Goal: Task Accomplishment & Management: Use online tool/utility

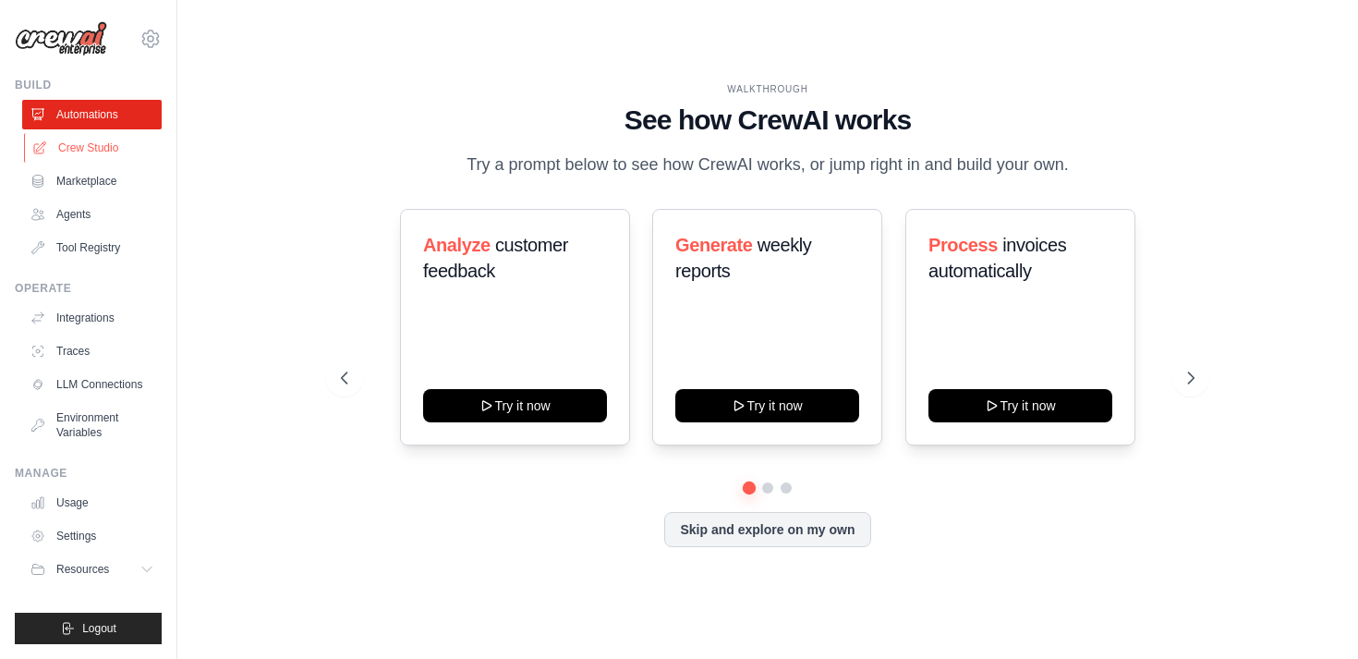
click at [108, 152] on link "Crew Studio" at bounding box center [93, 148] width 139 height 30
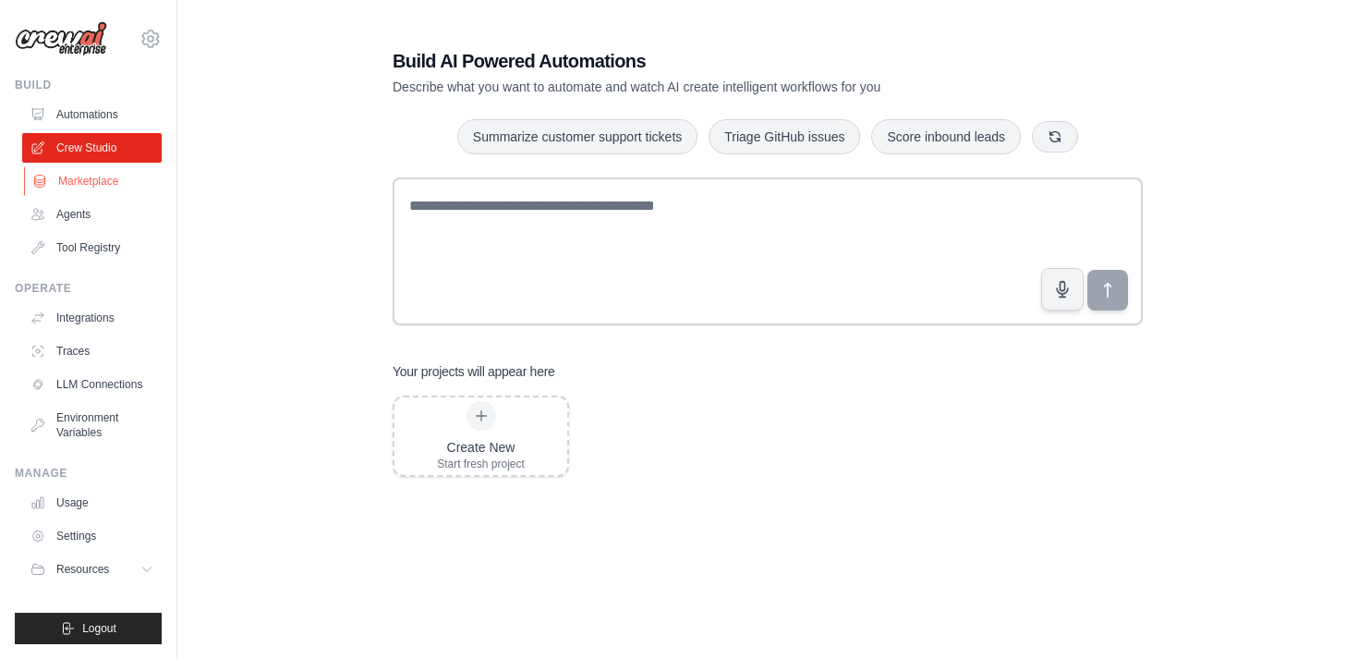
click at [74, 191] on link "Marketplace" at bounding box center [93, 181] width 139 height 30
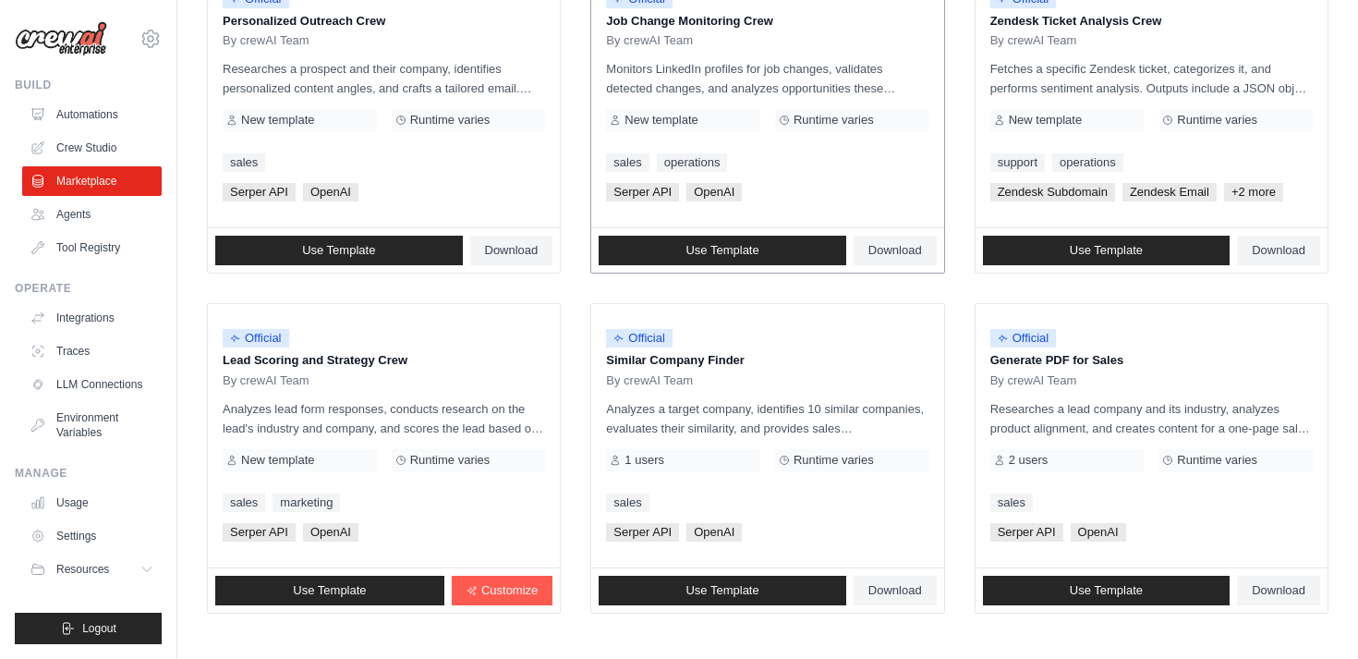
scroll to position [1053, 0]
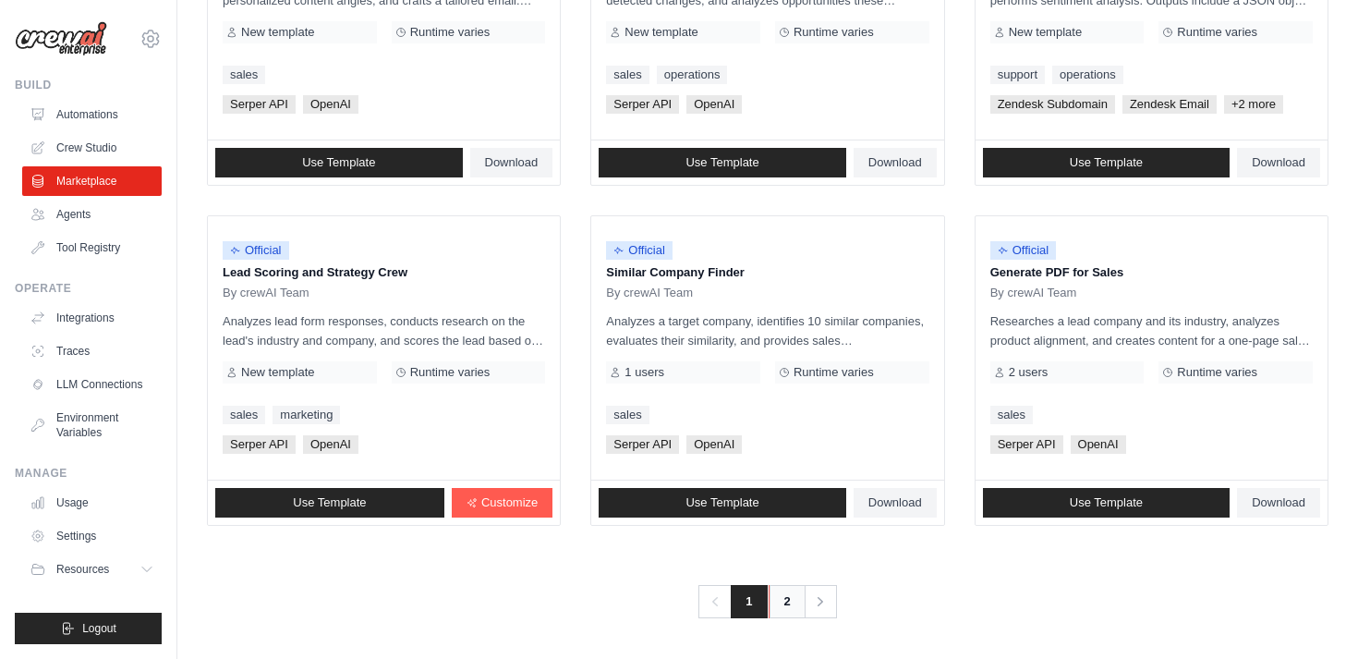
click at [788, 600] on link "2" at bounding box center [786, 601] width 37 height 33
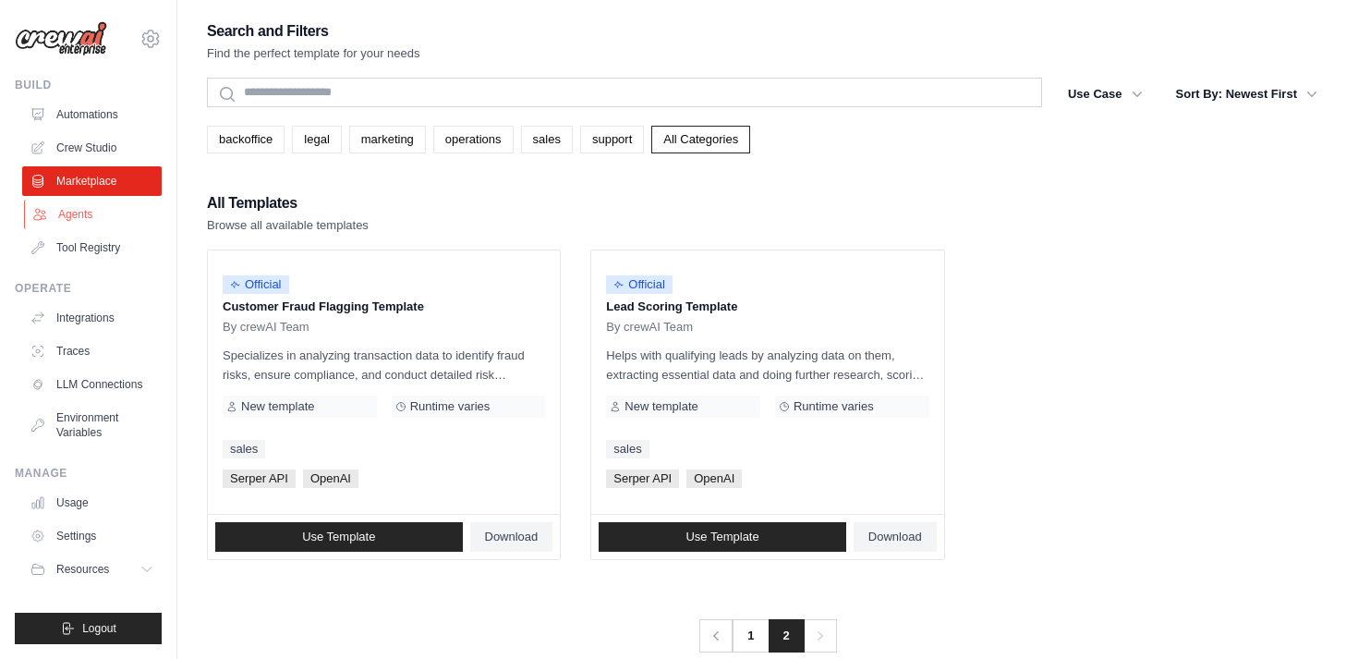
click at [98, 214] on link "Agents" at bounding box center [93, 215] width 139 height 30
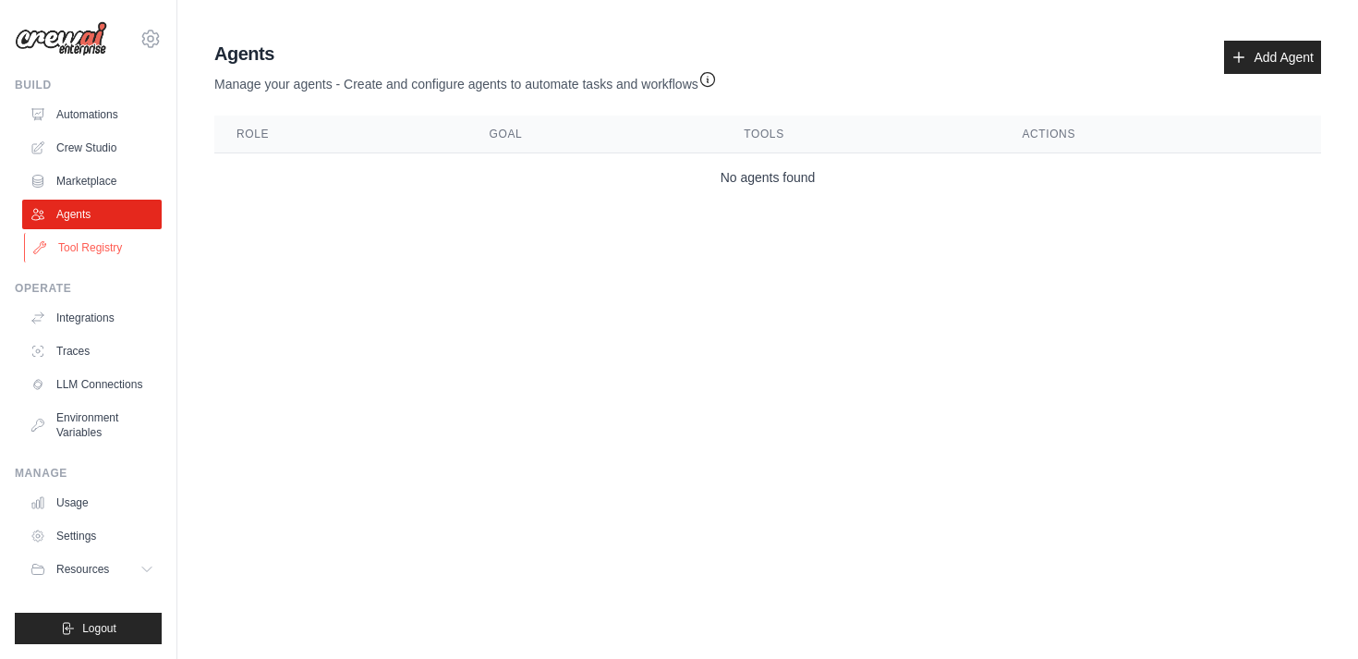
click at [105, 247] on link "Tool Registry" at bounding box center [93, 248] width 139 height 30
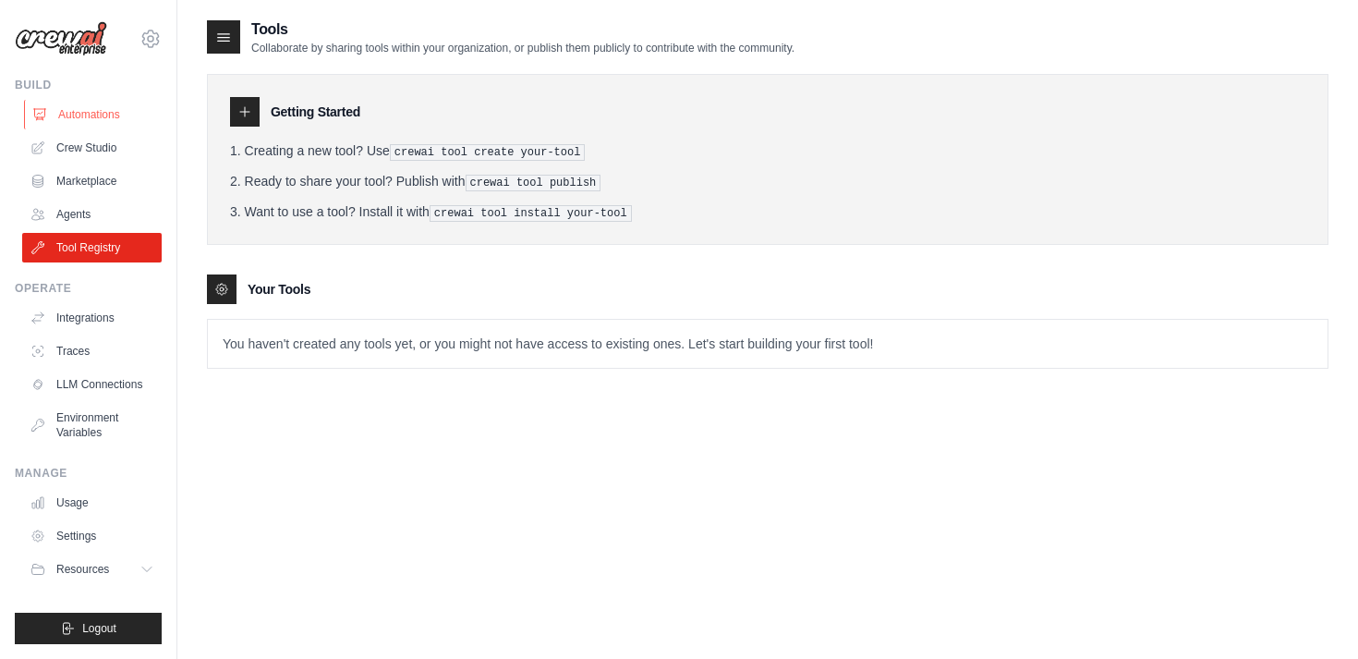
click at [109, 104] on link "Automations" at bounding box center [93, 115] width 139 height 30
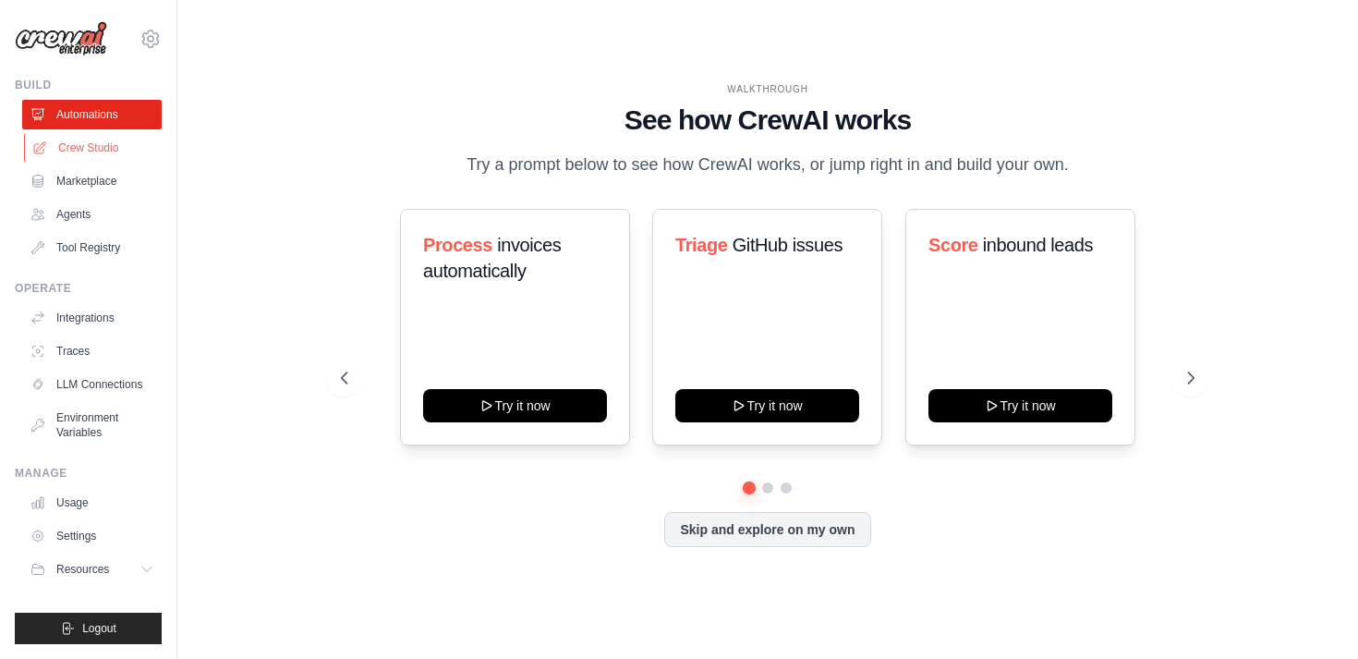
click at [101, 147] on link "Crew Studio" at bounding box center [93, 148] width 139 height 30
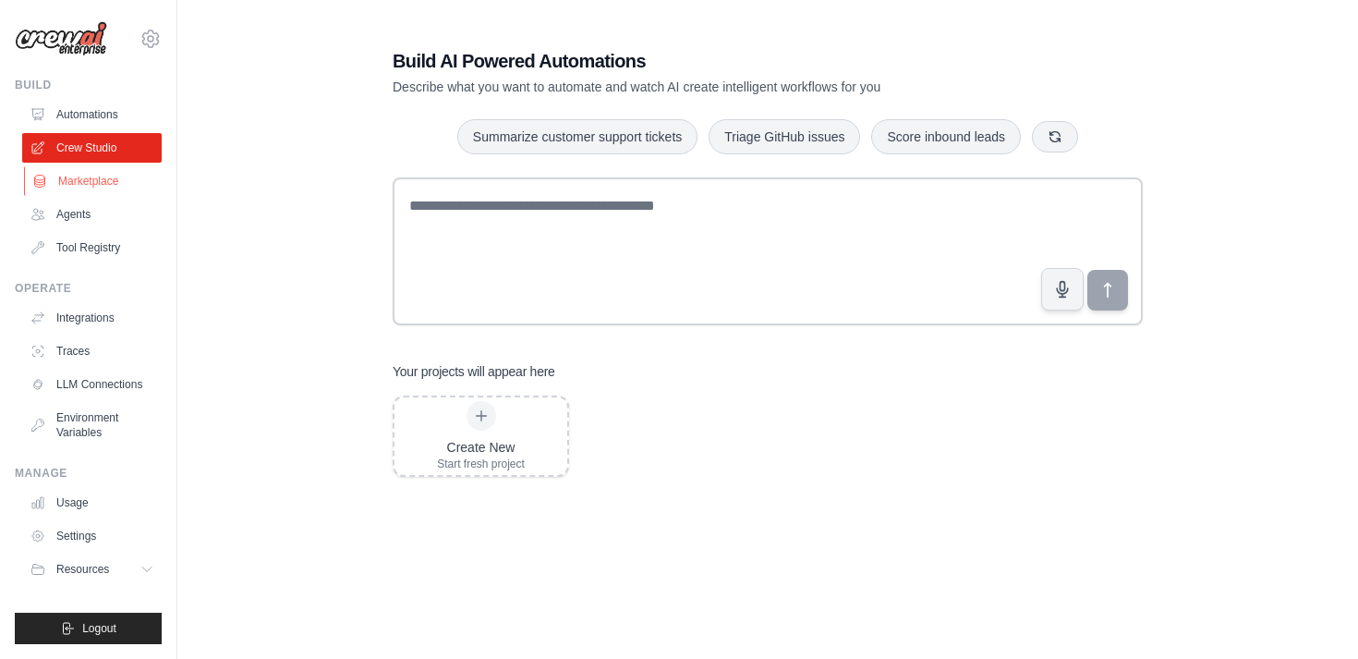
click at [94, 181] on link "Marketplace" at bounding box center [93, 181] width 139 height 30
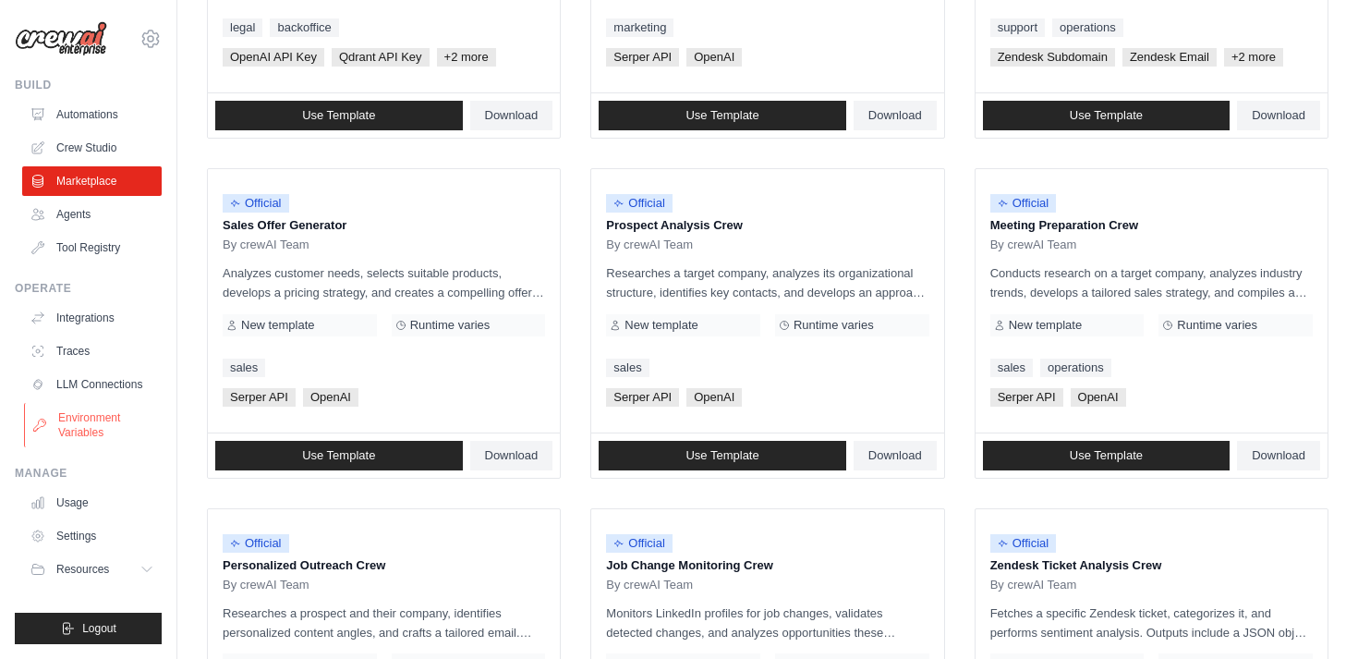
scroll to position [423, 0]
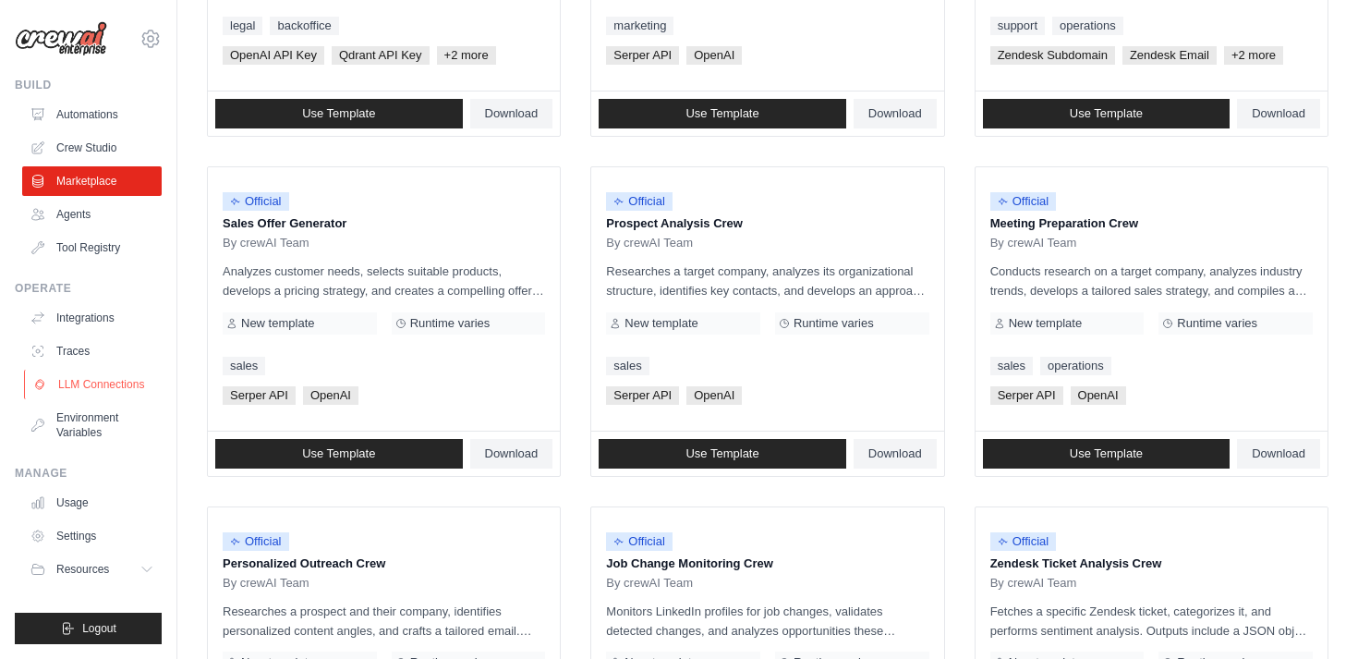
click at [106, 383] on link "LLM Connections" at bounding box center [93, 384] width 139 height 30
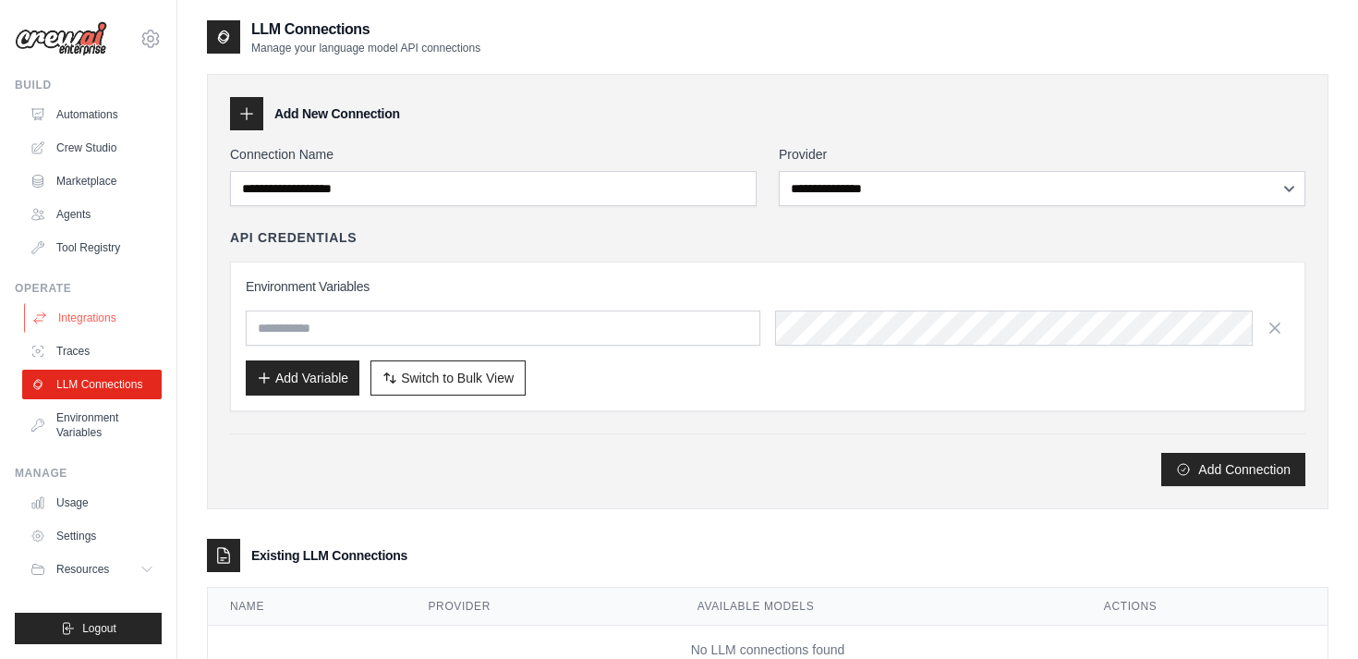
click at [102, 313] on link "Integrations" at bounding box center [93, 318] width 139 height 30
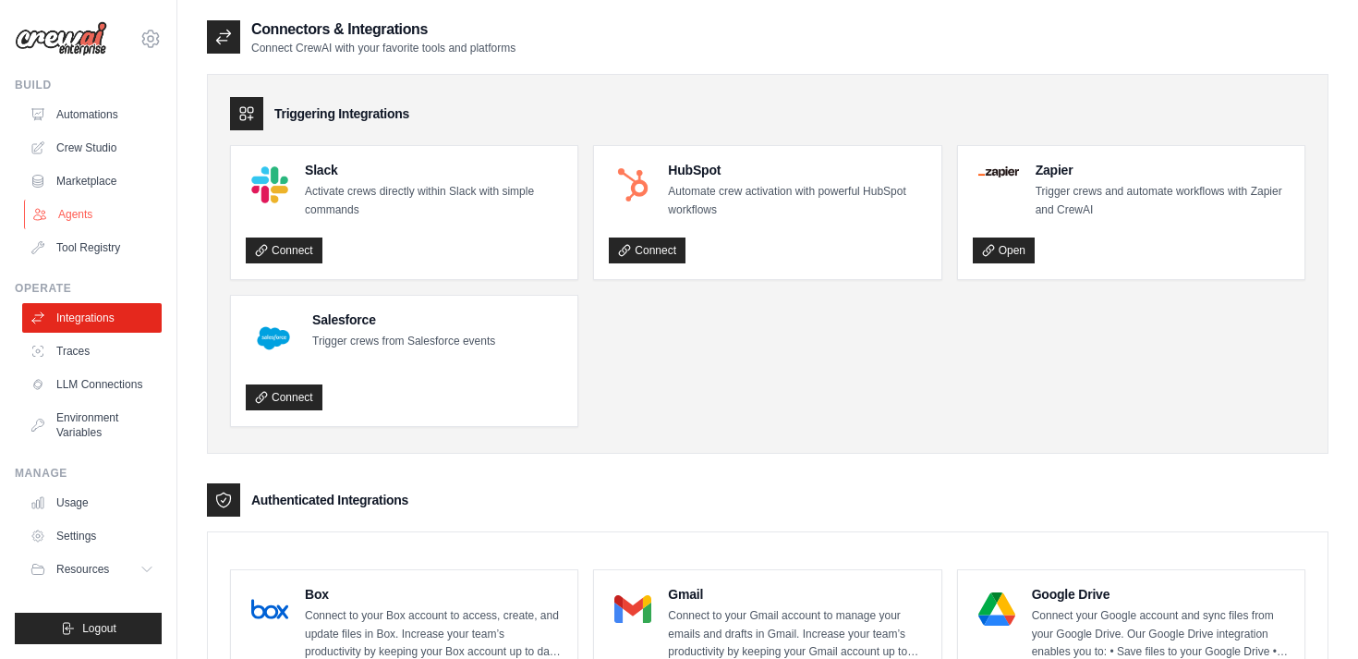
click at [80, 222] on link "Agents" at bounding box center [93, 215] width 139 height 30
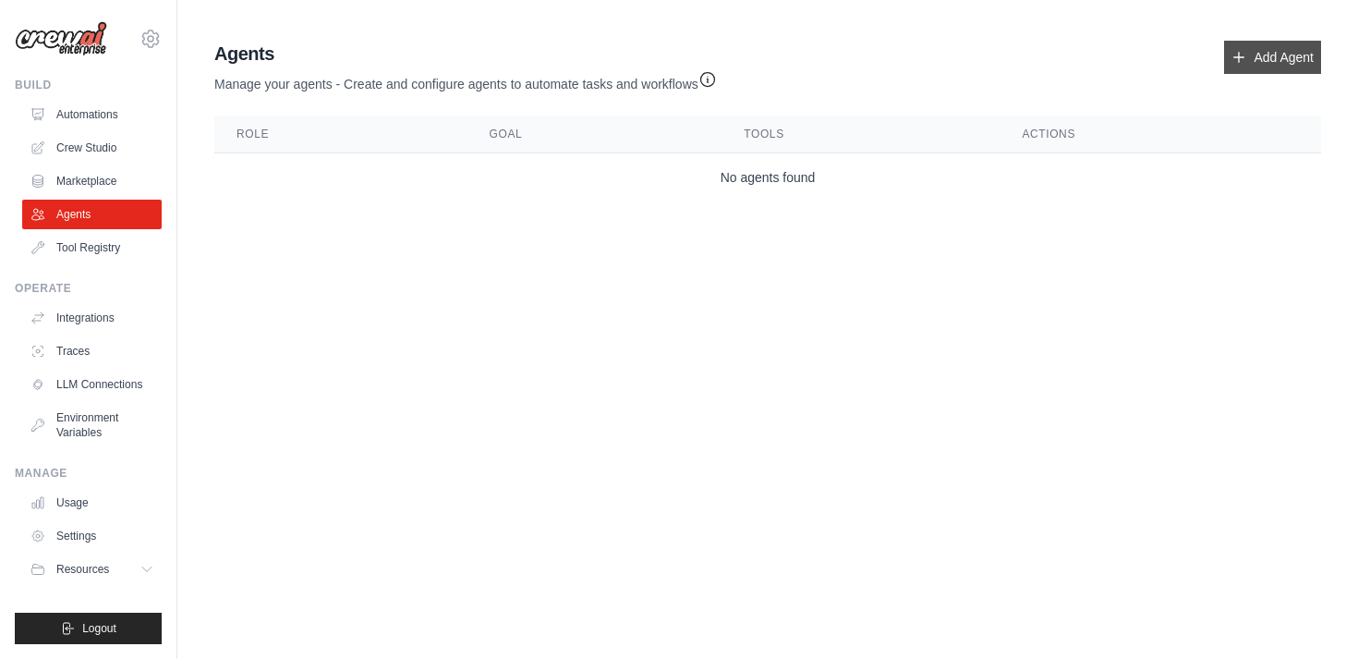
click at [1280, 55] on link "Add Agent" at bounding box center [1272, 57] width 97 height 33
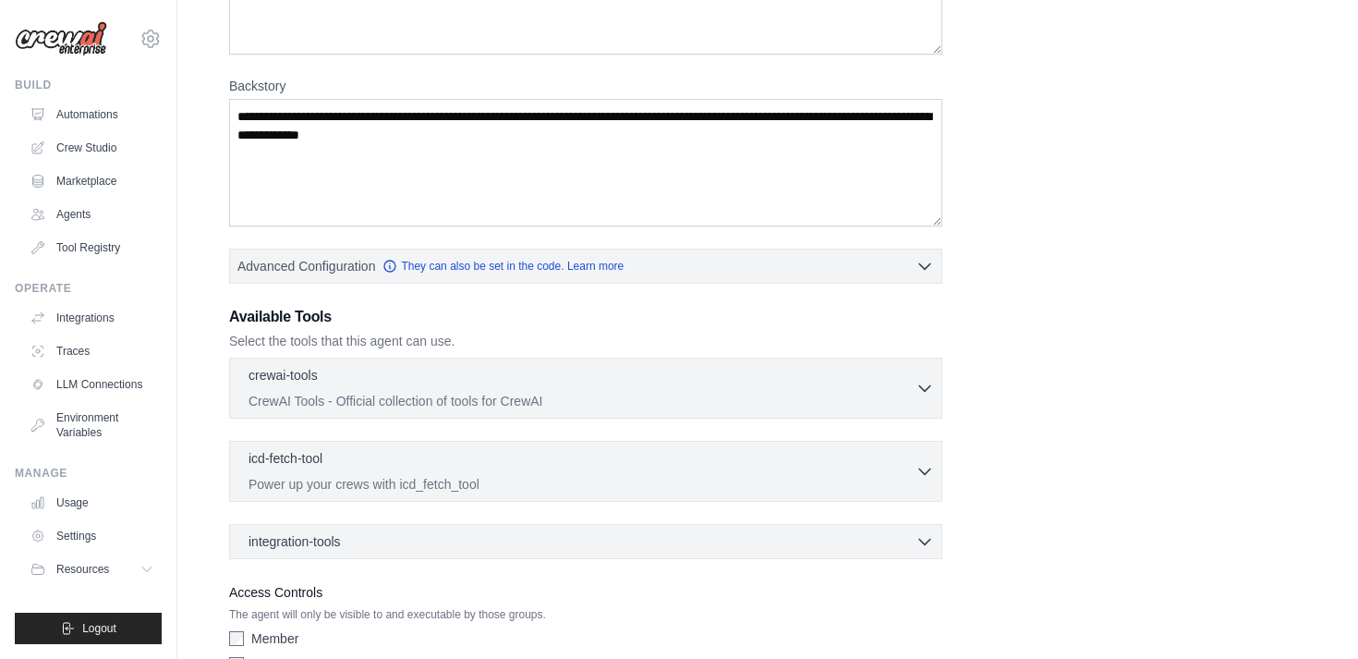
scroll to position [262, 0]
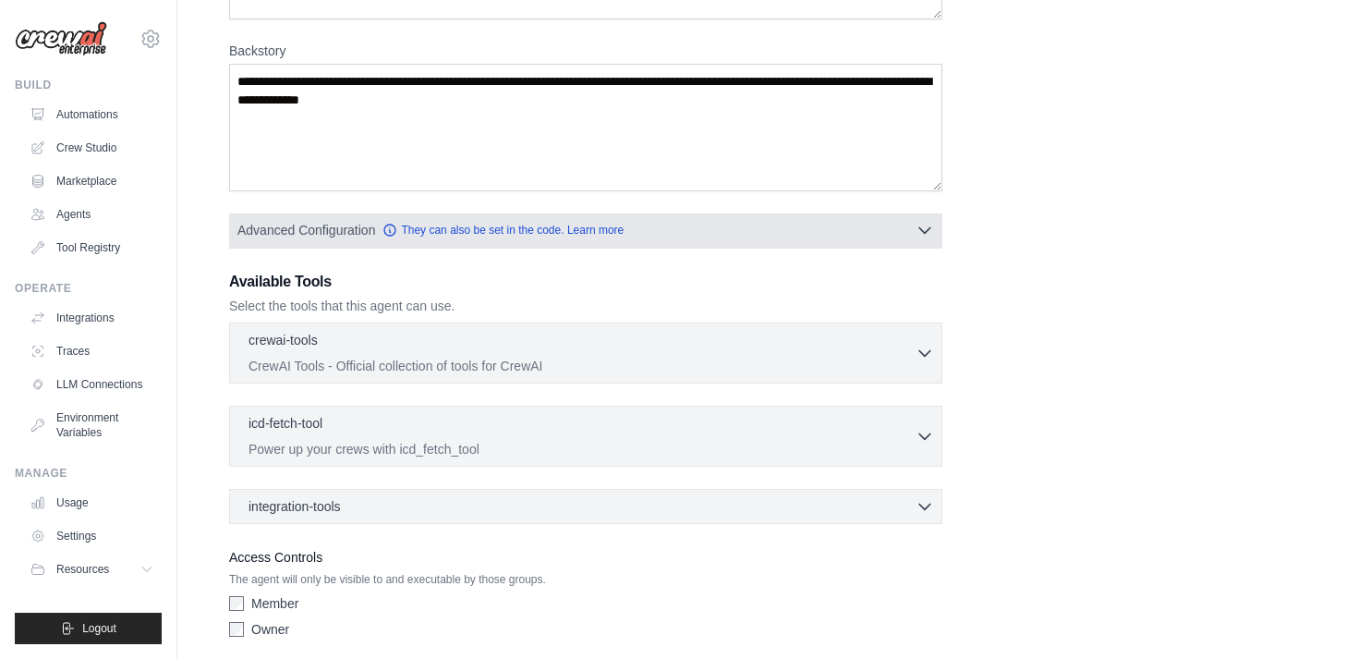
click at [879, 222] on button "Advanced Configuration They can also be set in the code. Learn more" at bounding box center [585, 229] width 711 height 33
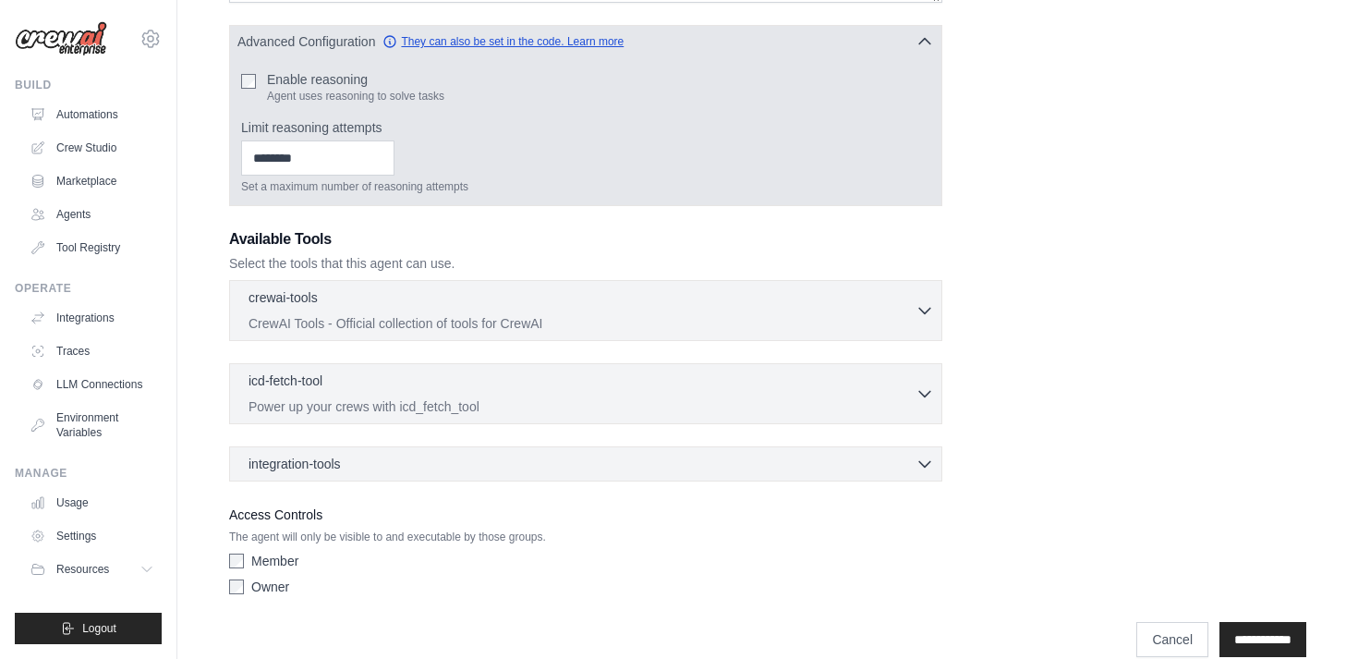
scroll to position [453, 0]
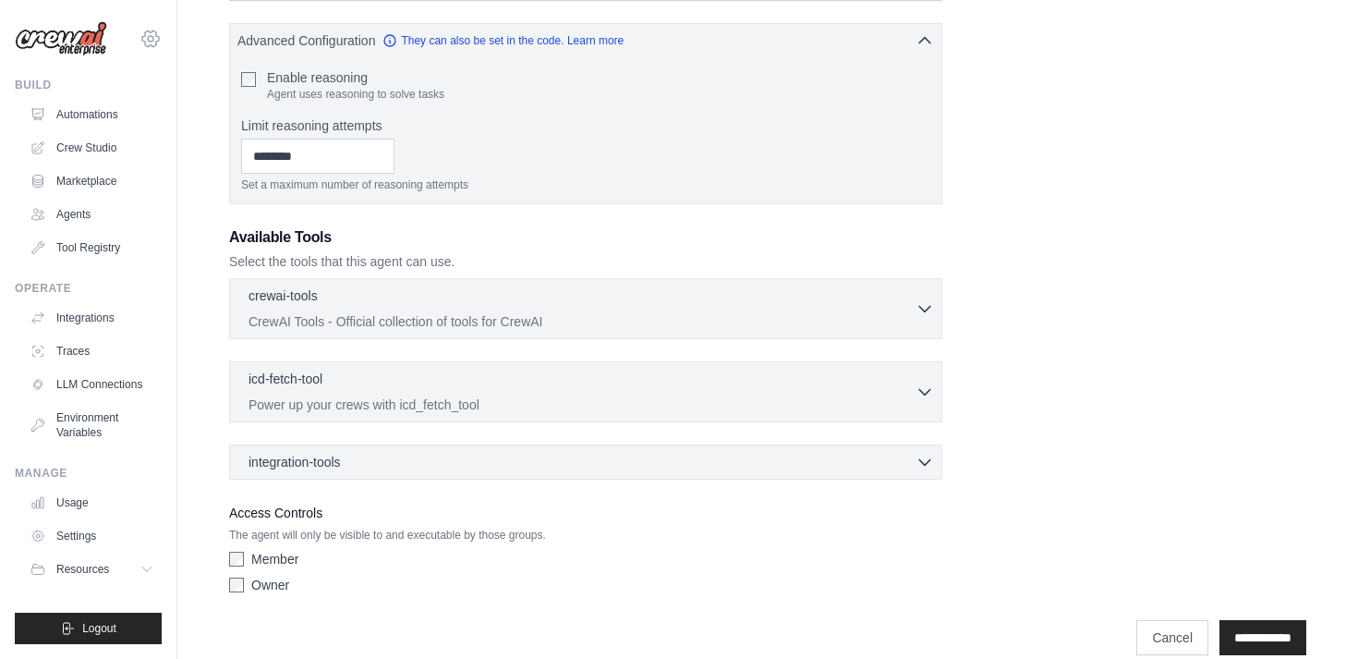
click at [157, 37] on icon at bounding box center [150, 39] width 22 height 22
click at [198, 272] on div "New Agent Role Goal [GEOGRAPHIC_DATA] Advanced Configuration They can also be s…" at bounding box center [767, 116] width 1180 height 1100
click at [61, 215] on link "Agents" at bounding box center [93, 215] width 139 height 30
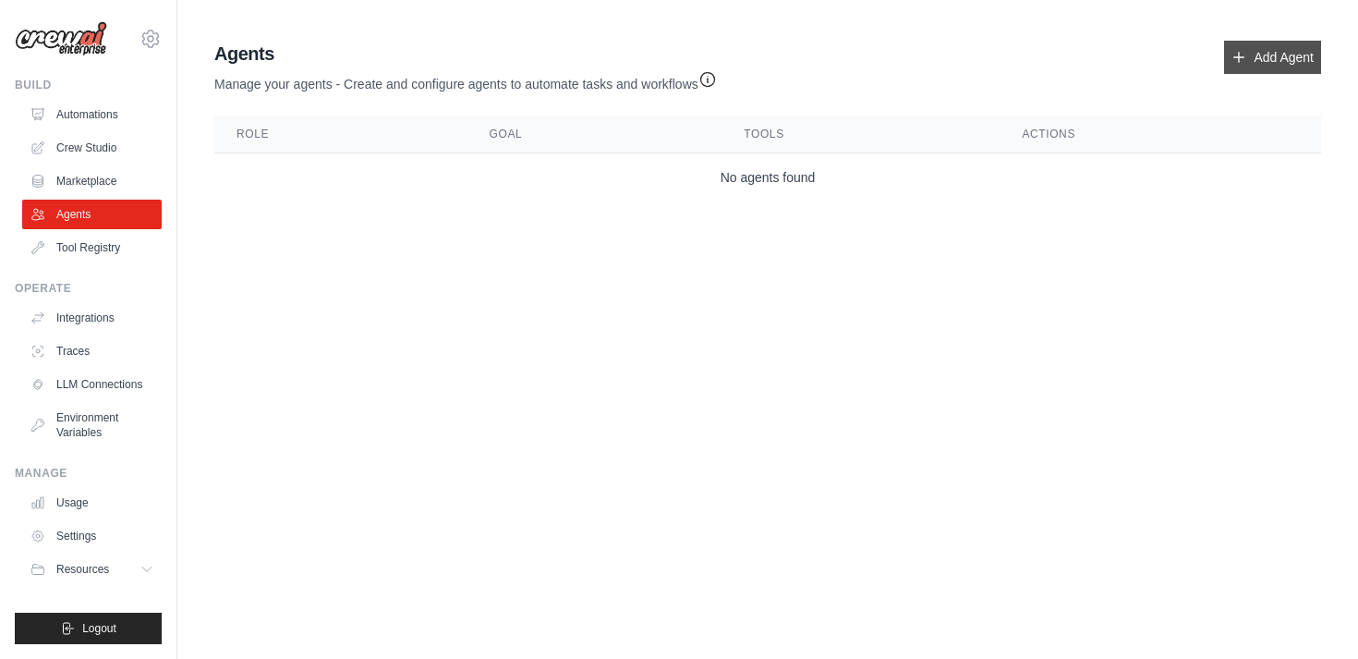
click at [1256, 51] on link "Add Agent" at bounding box center [1272, 57] width 97 height 33
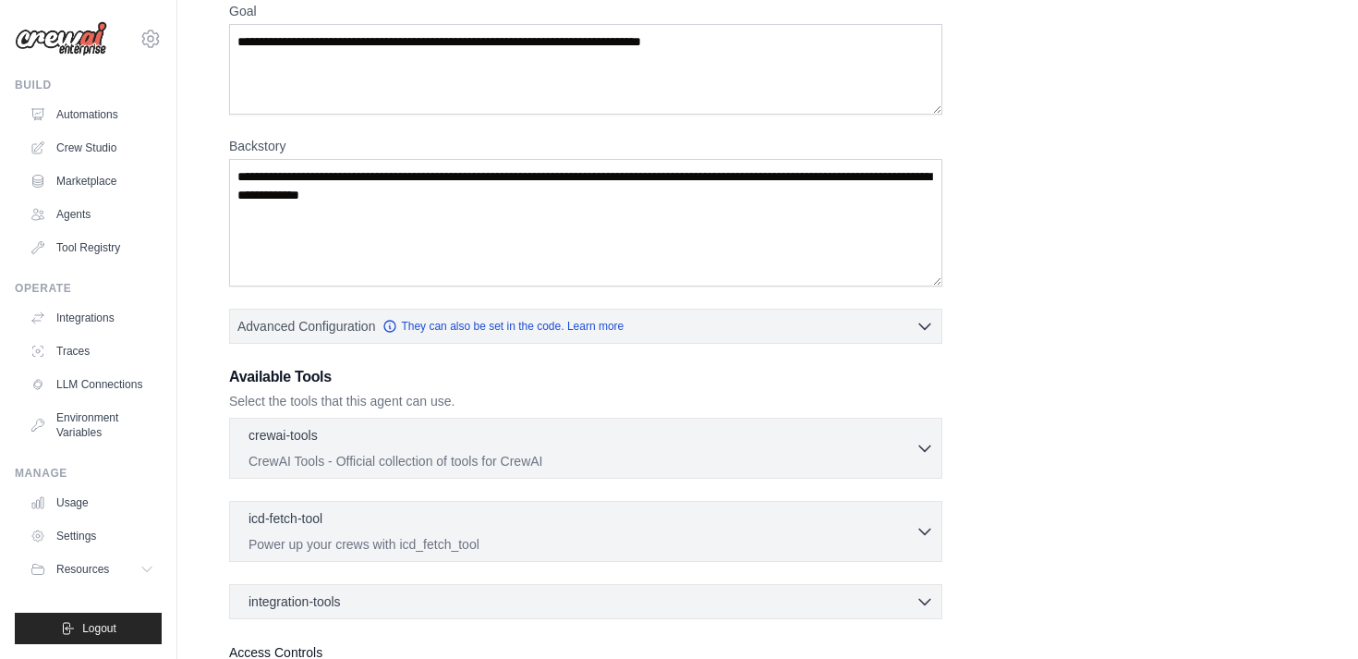
scroll to position [333, 0]
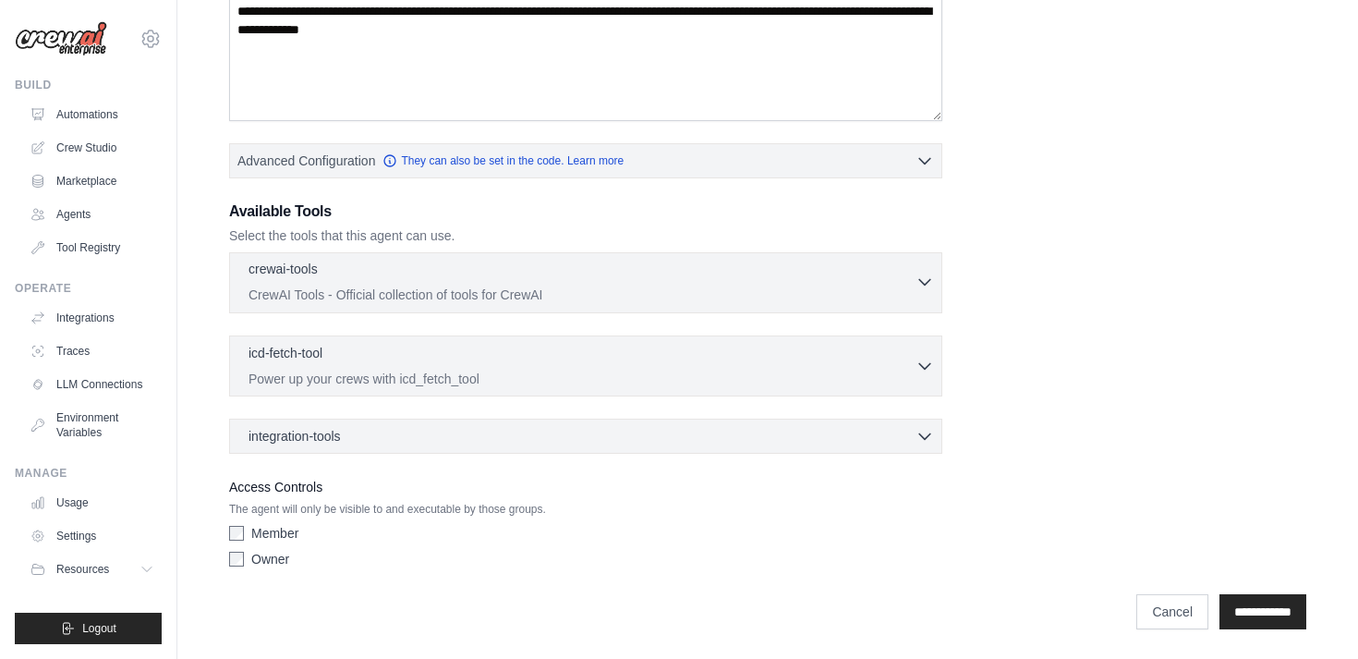
click at [480, 264] on div "crewai-tools 0 selected" at bounding box center [581, 271] width 667 height 22
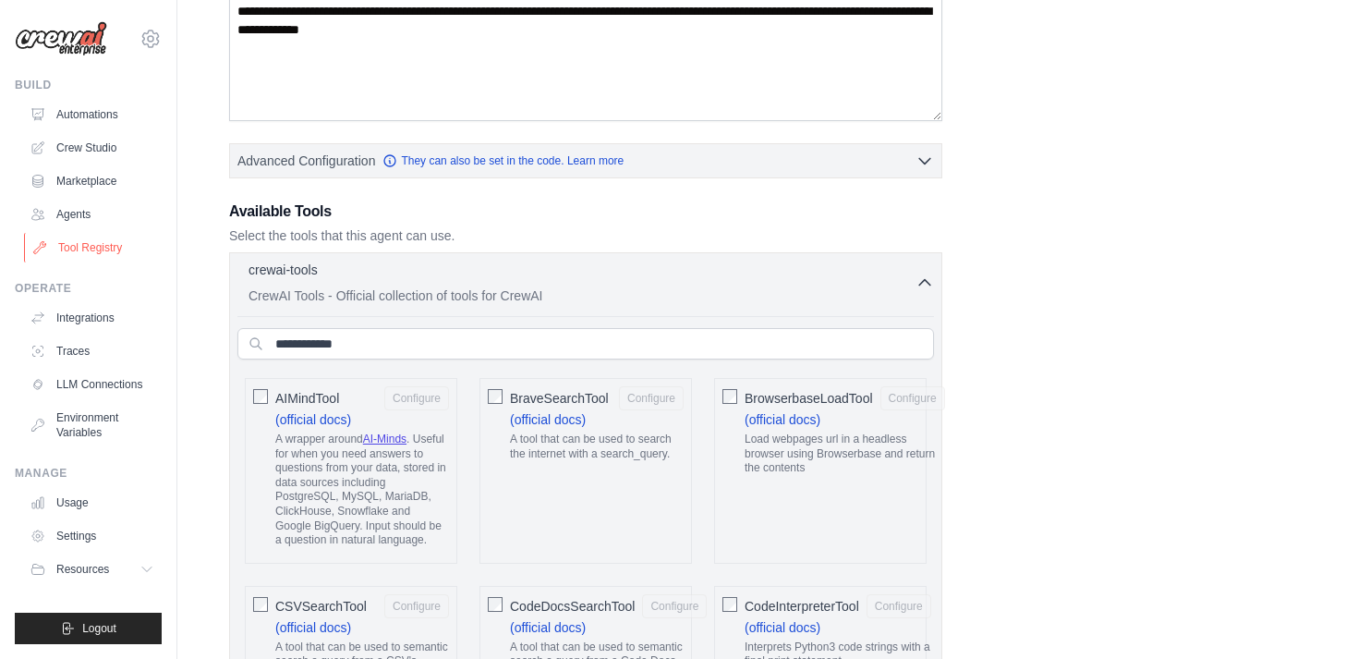
click at [90, 236] on link "Tool Registry" at bounding box center [93, 248] width 139 height 30
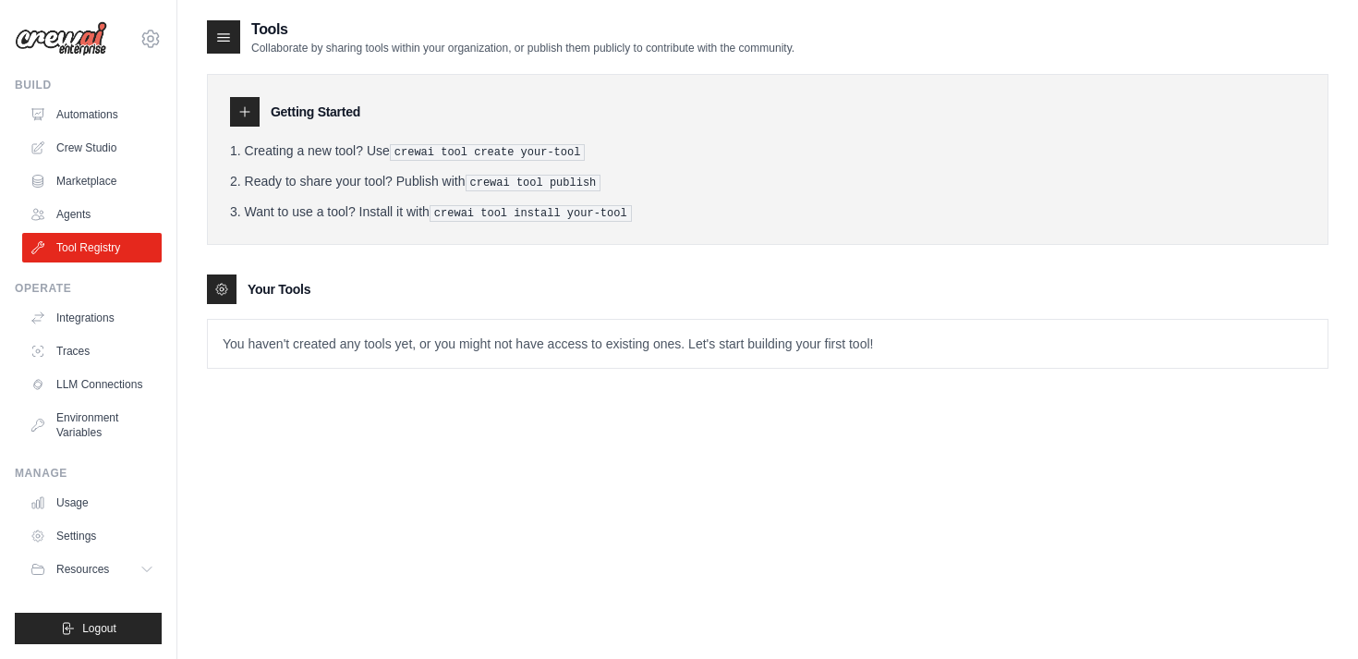
click at [309, 214] on li "Want to use a tool? Install it with crewai tool install your-tool" at bounding box center [767, 211] width 1075 height 19
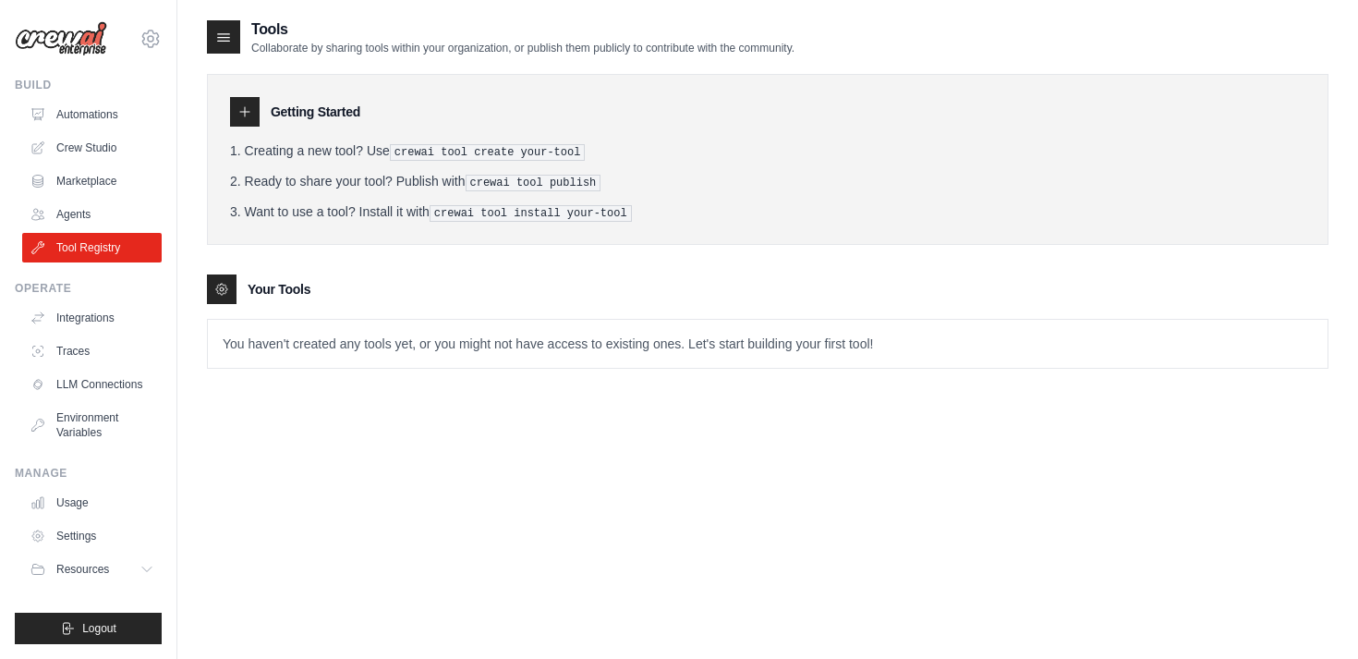
click at [309, 336] on p "You haven't created any tools yet, or you might not have access to existing one…" at bounding box center [767, 344] width 1119 height 48
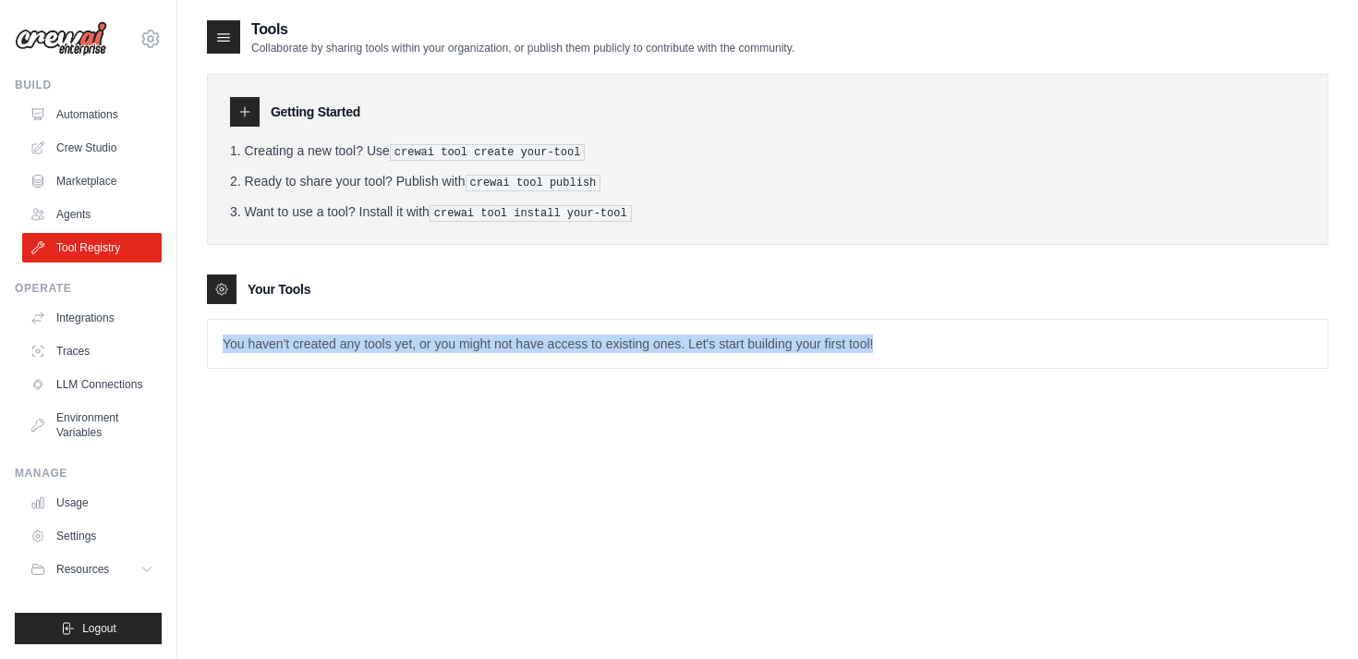
click at [309, 336] on p "You haven't created any tools yet, or you might not have access to existing one…" at bounding box center [767, 344] width 1119 height 48
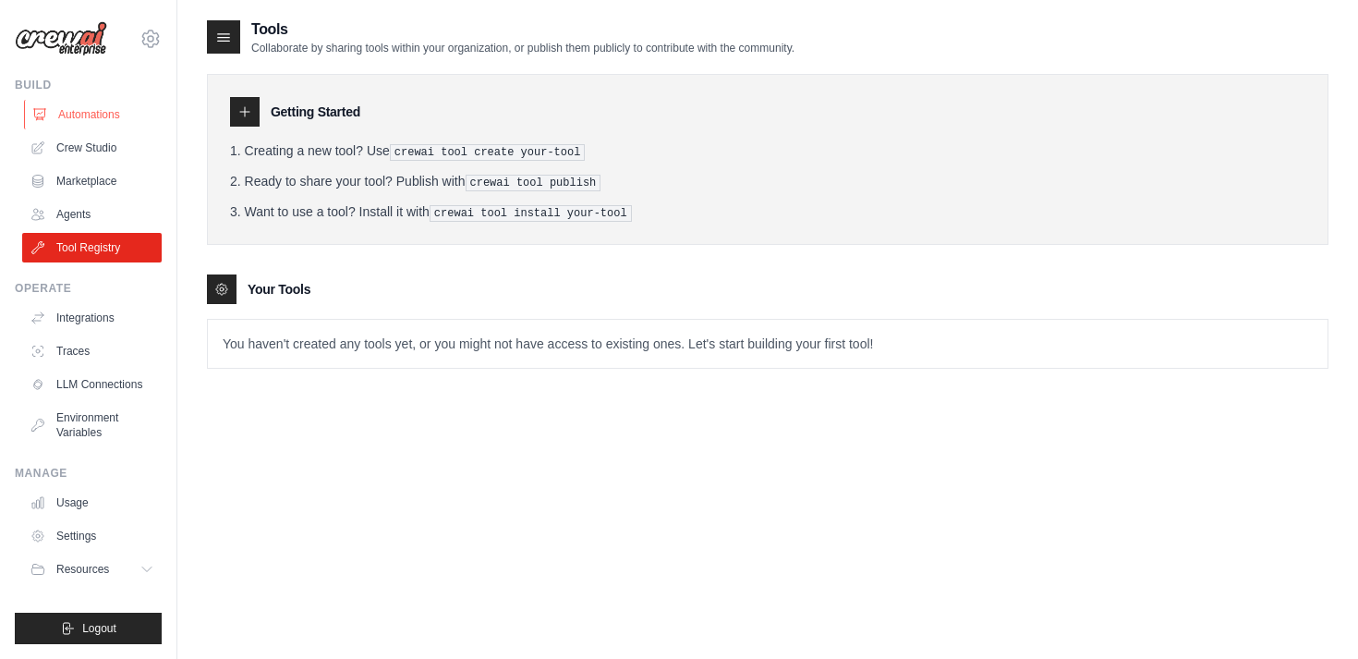
click at [96, 118] on link "Automations" at bounding box center [93, 115] width 139 height 30
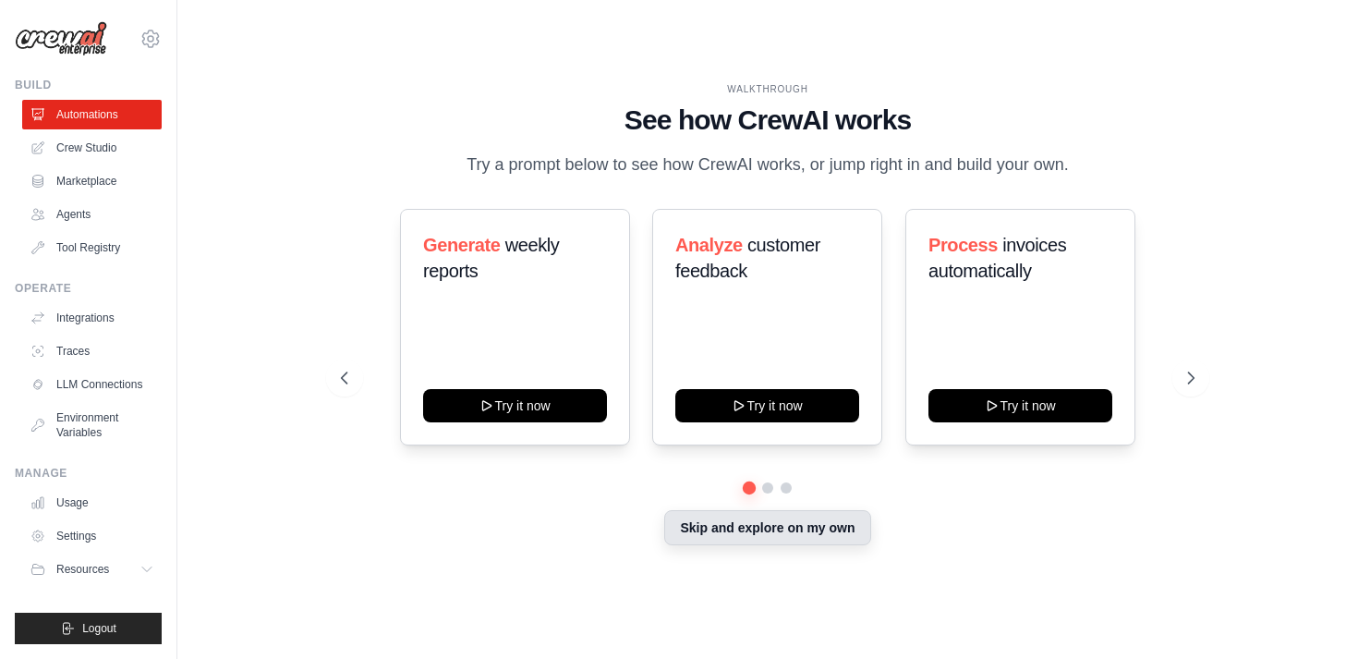
click at [746, 531] on button "Skip and explore on my own" at bounding box center [767, 527] width 206 height 35
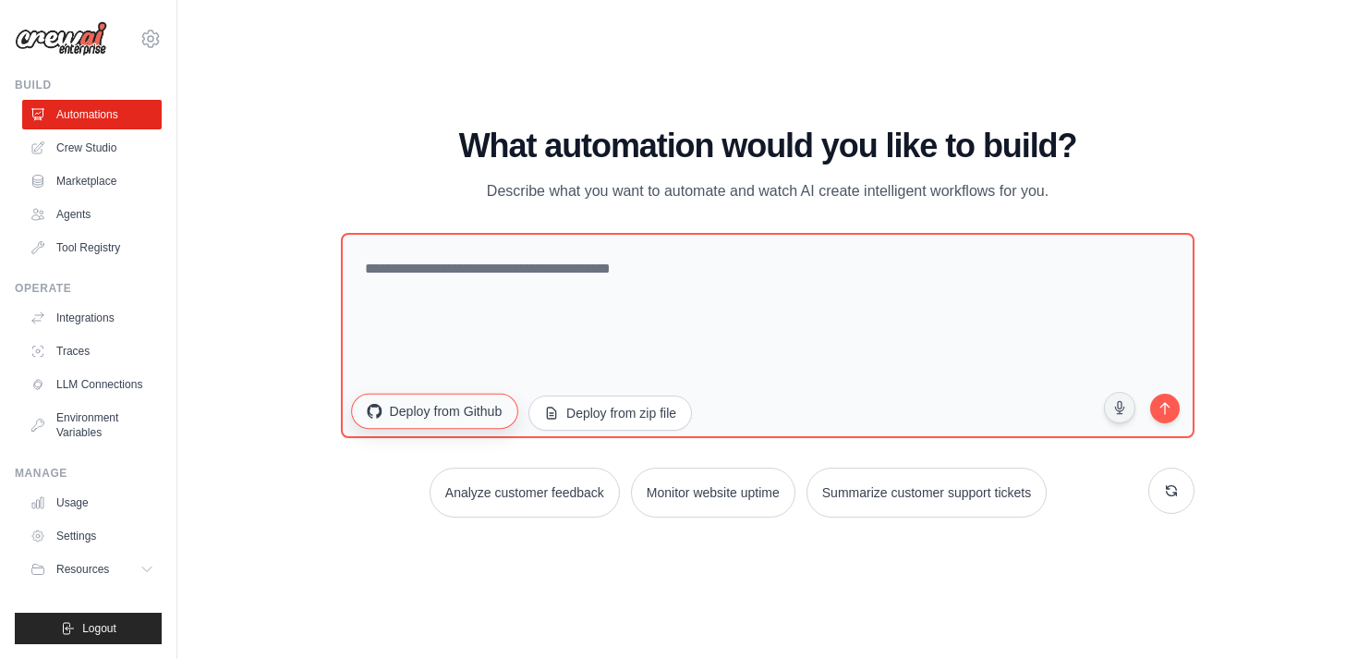
click at [486, 418] on button "Deploy from Github" at bounding box center [435, 410] width 166 height 35
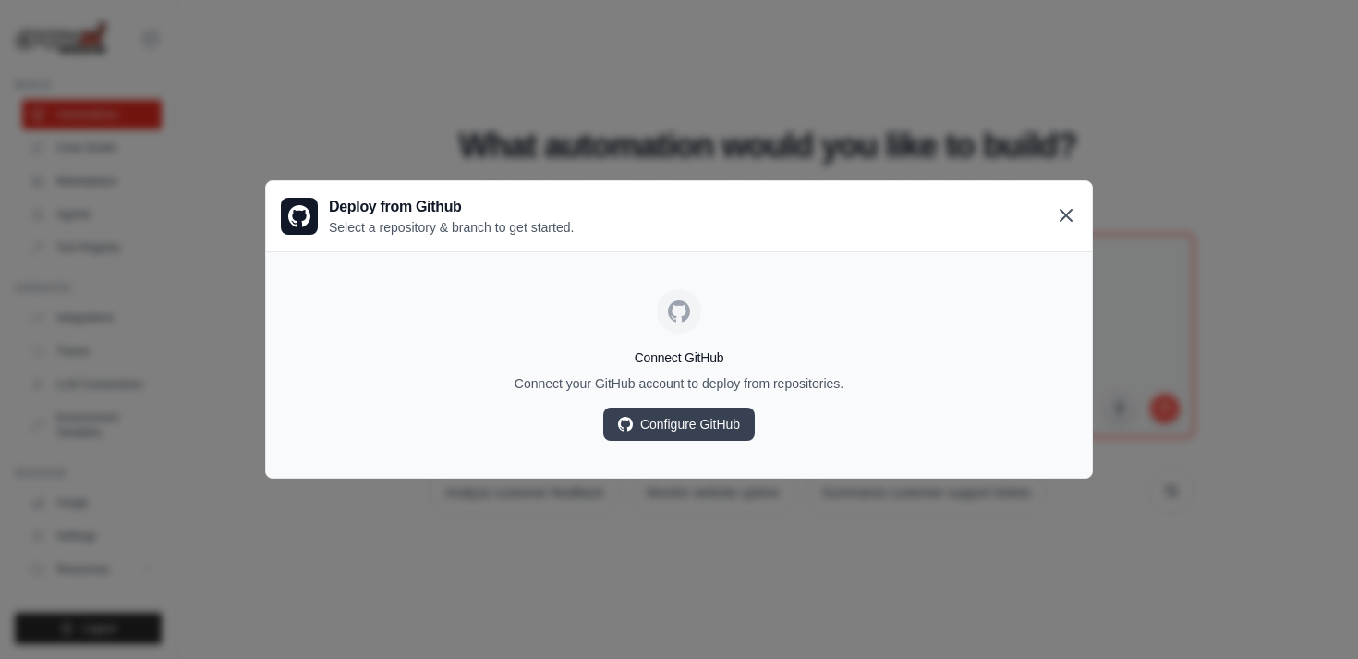
click at [1064, 218] on icon at bounding box center [1066, 215] width 22 height 22
